Goal: Check status: Check status

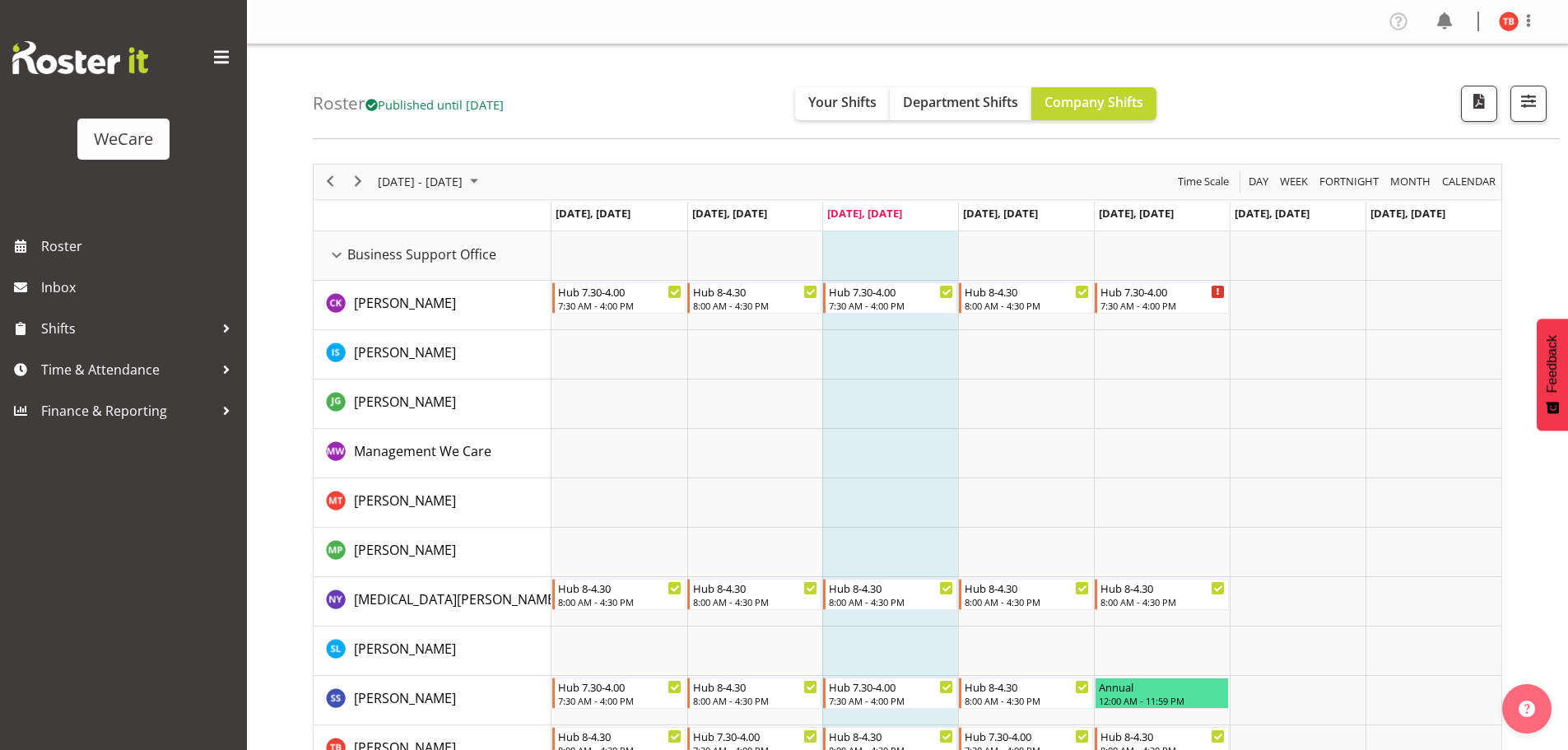
scroll to position [83, 0]
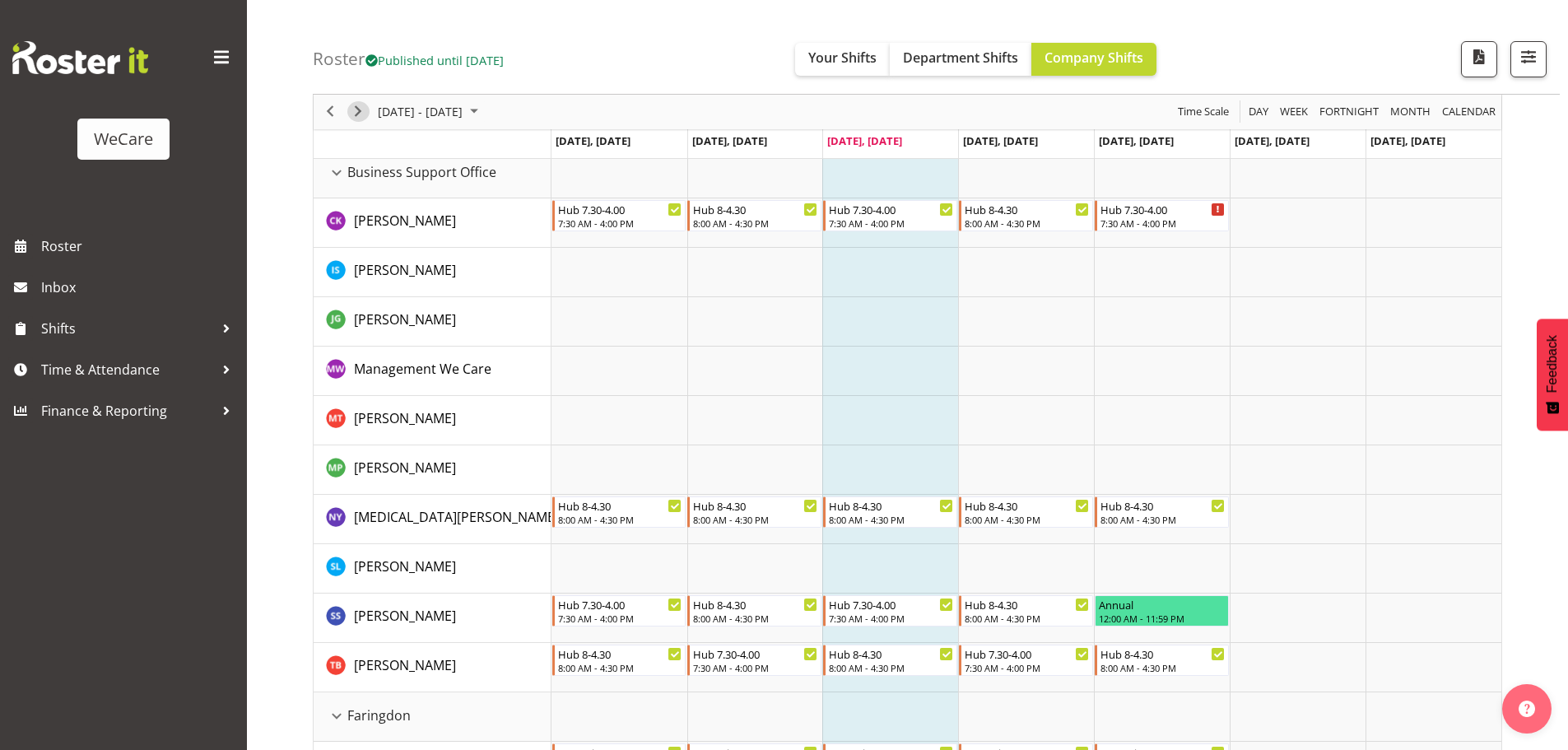
click at [363, 112] on span "Next" at bounding box center [358, 112] width 20 height 20
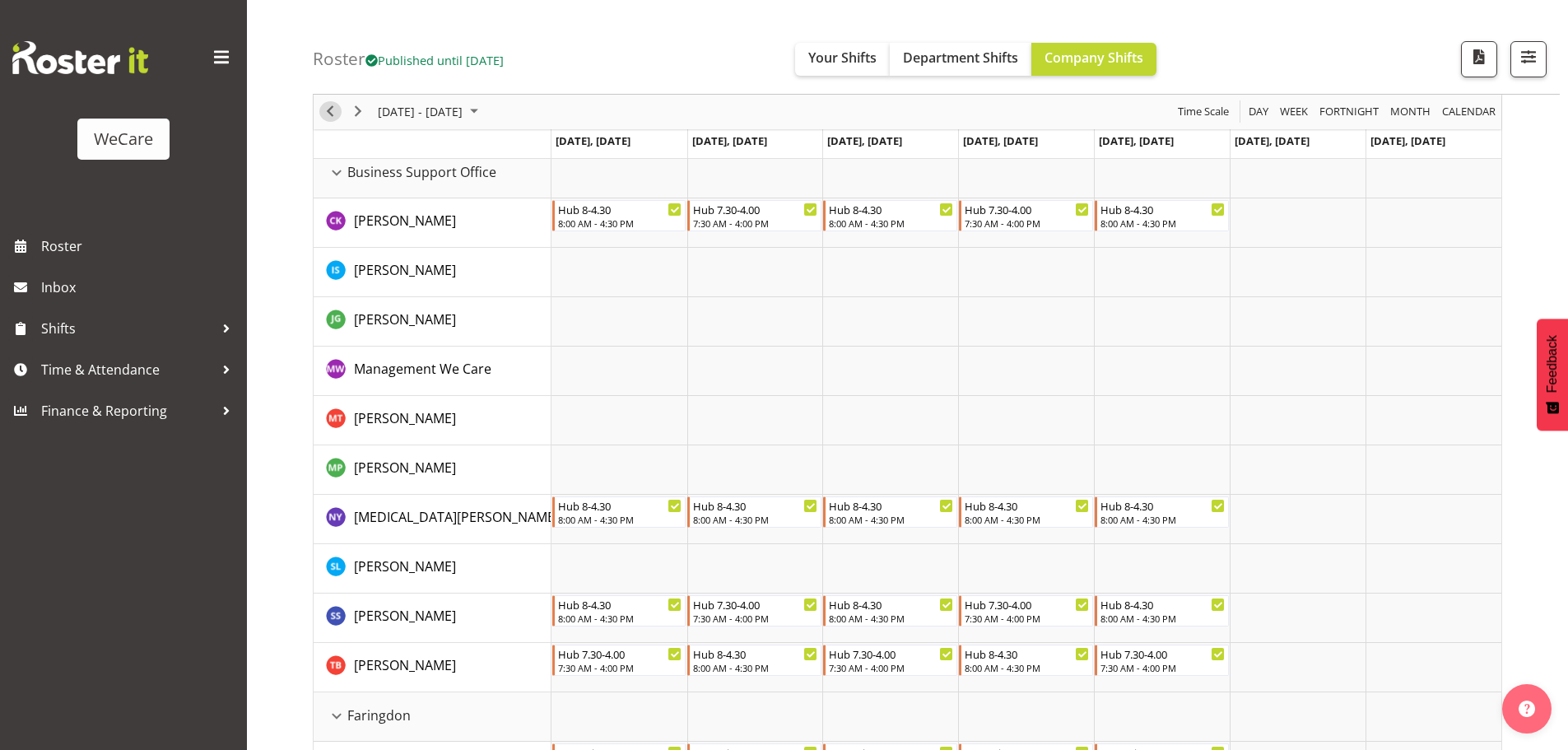
drag, startPoint x: 335, startPoint y: 104, endPoint x: 326, endPoint y: 45, distance: 59.7
click at [335, 104] on span "Previous" at bounding box center [330, 112] width 20 height 20
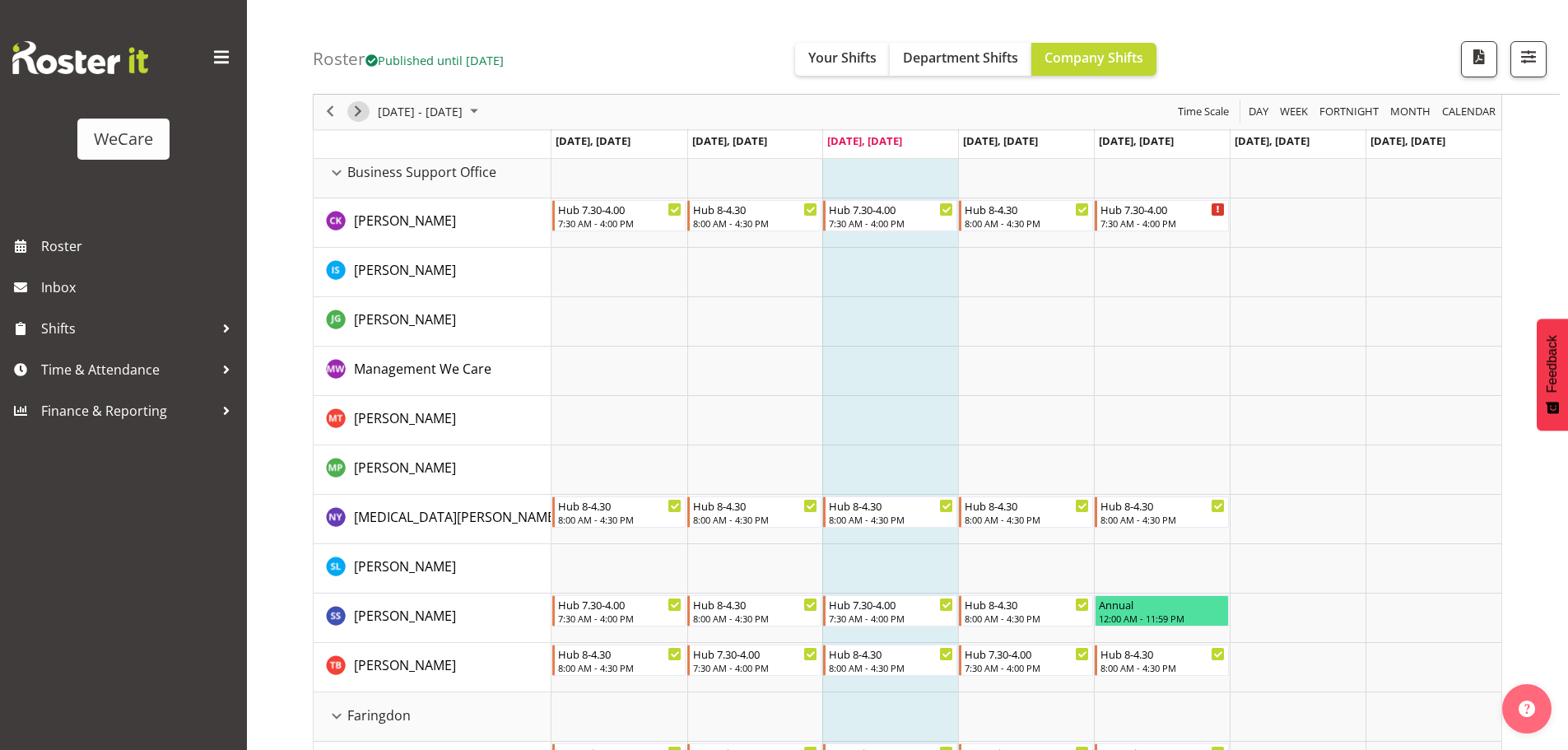
click at [362, 108] on span "Next" at bounding box center [358, 112] width 20 height 20
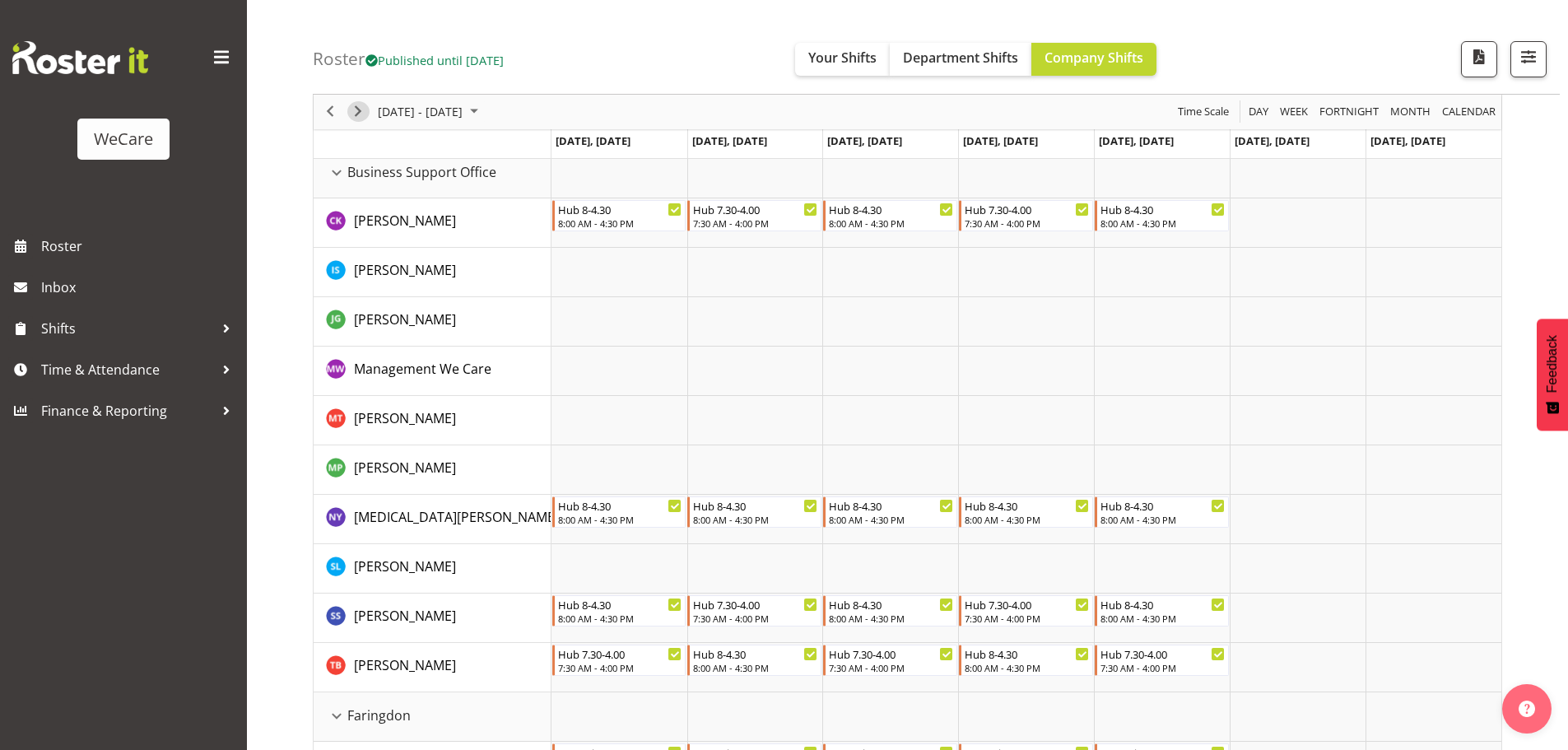
click at [363, 121] on span "Next" at bounding box center [358, 112] width 20 height 20
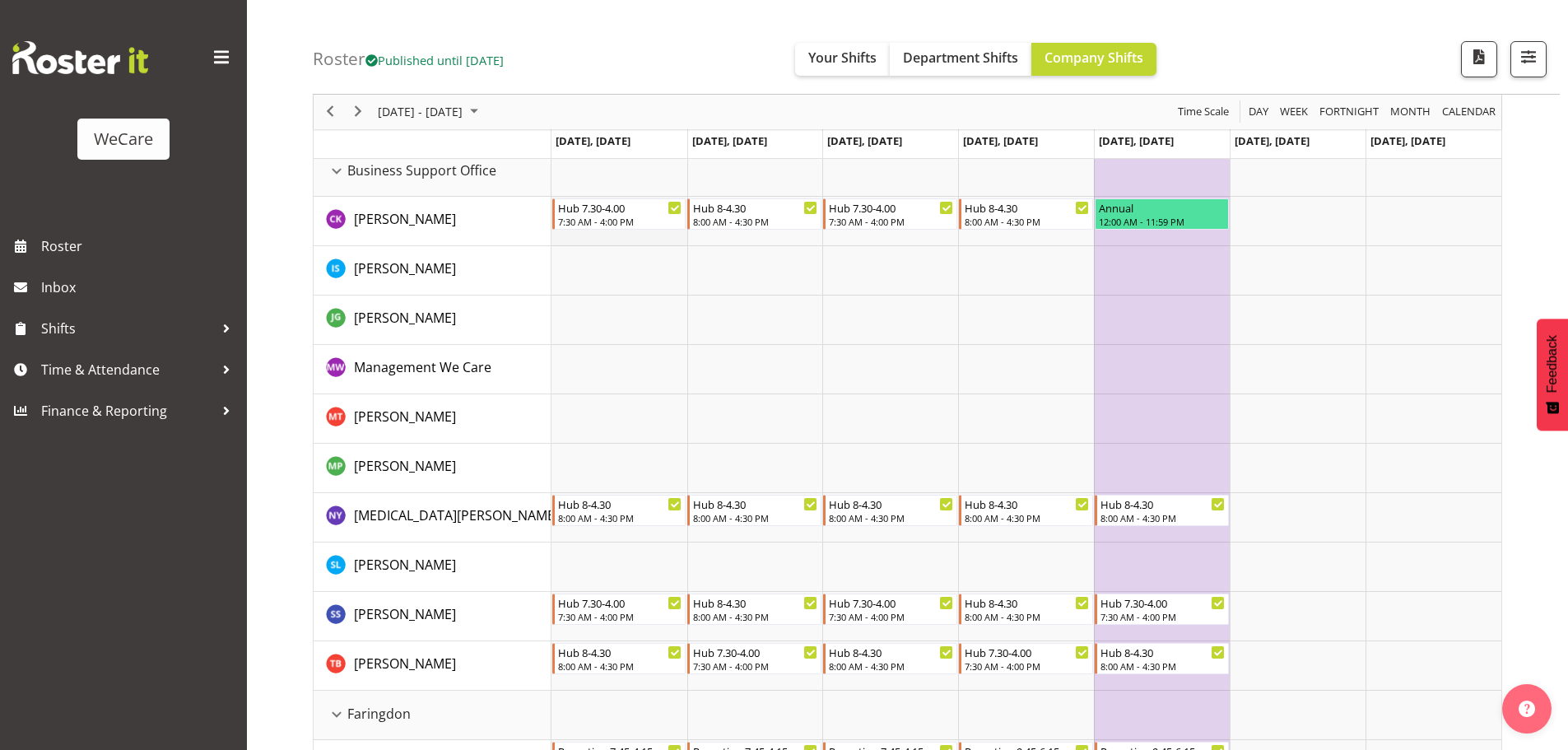
scroll to position [83, 0]
click at [364, 119] on span "Next" at bounding box center [358, 112] width 20 height 20
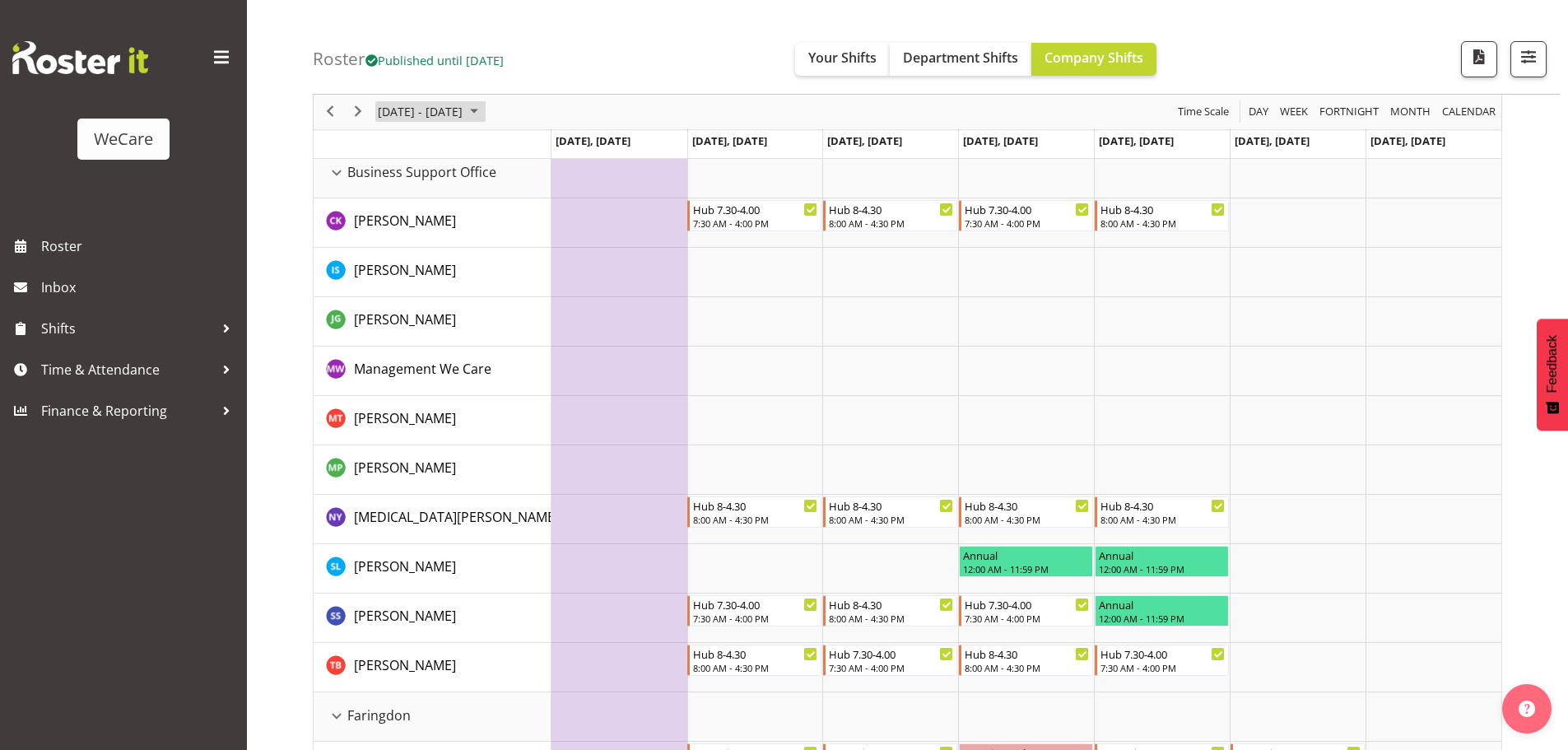
click at [432, 116] on span "[DATE] - [DATE]" at bounding box center [420, 112] width 88 height 20
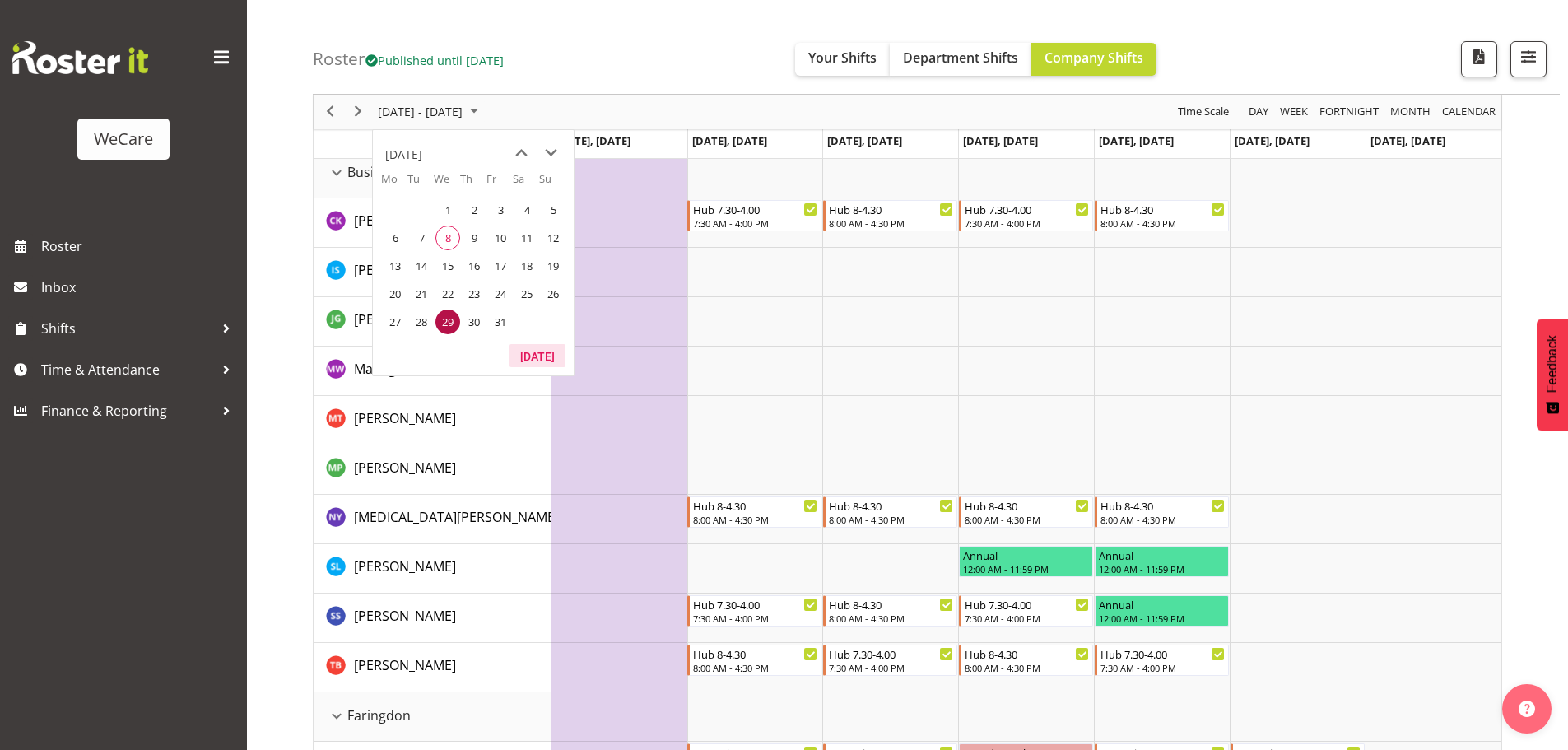
click at [536, 353] on button "[DATE]" at bounding box center [537, 355] width 56 height 23
